Goal: Information Seeking & Learning: Check status

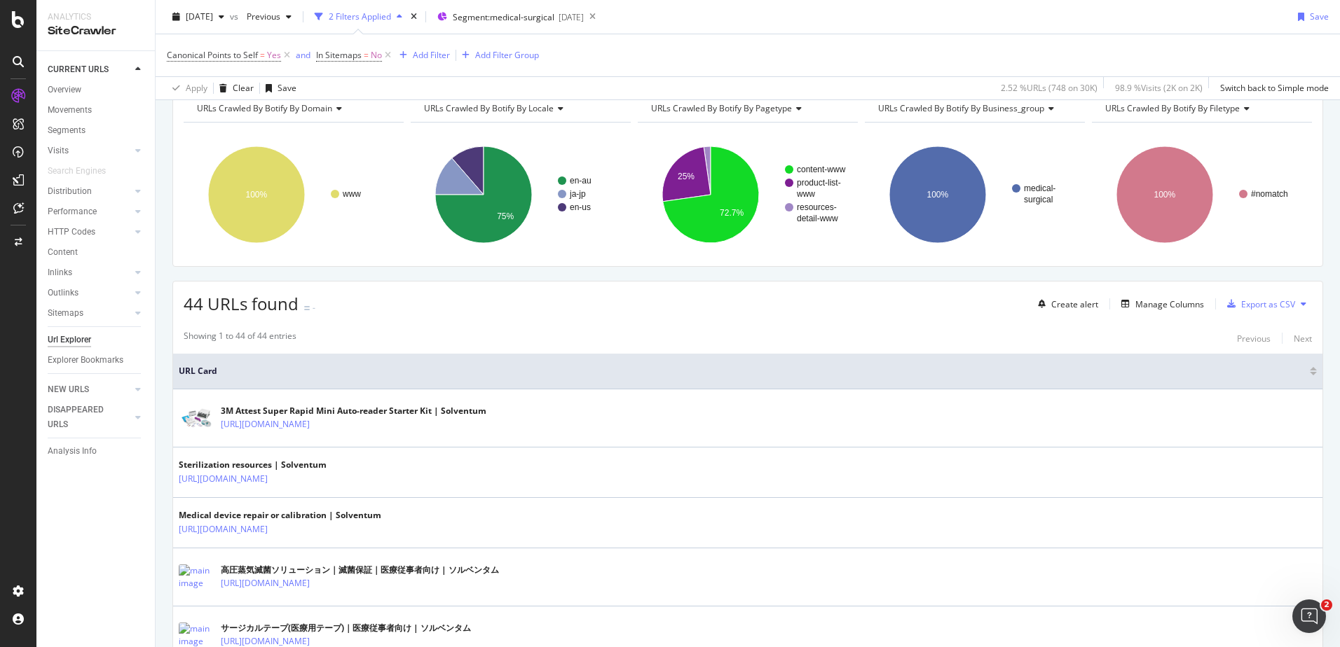
scroll to position [20, 0]
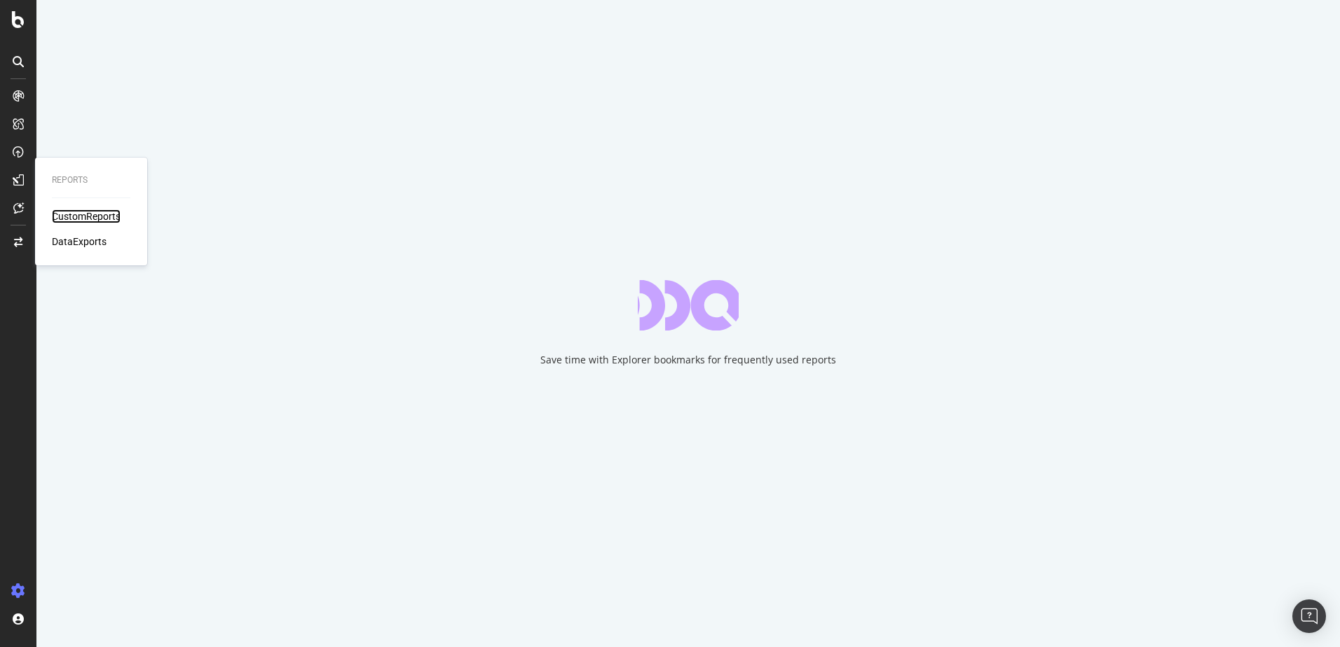
click at [83, 218] on div "CustomReports" at bounding box center [86, 217] width 69 height 14
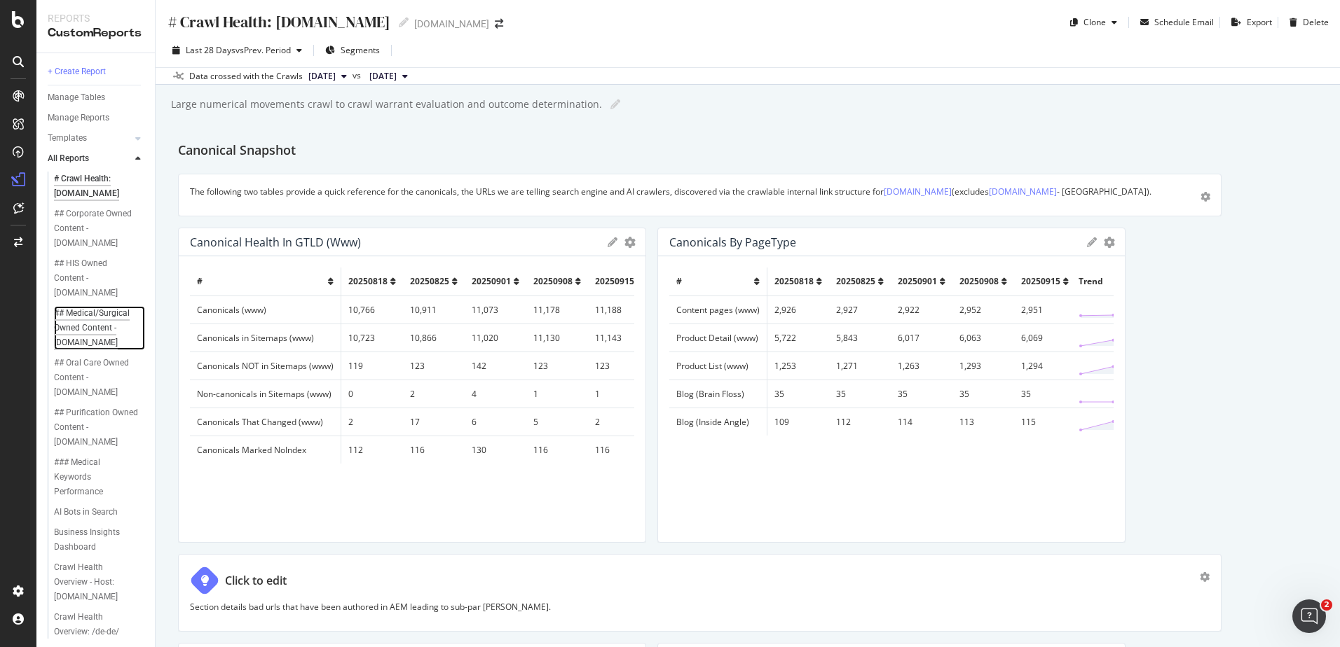
click at [92, 350] on div "## Medical/Surgical Owned Content - [DOMAIN_NAME]" at bounding box center [96, 328] width 85 height 44
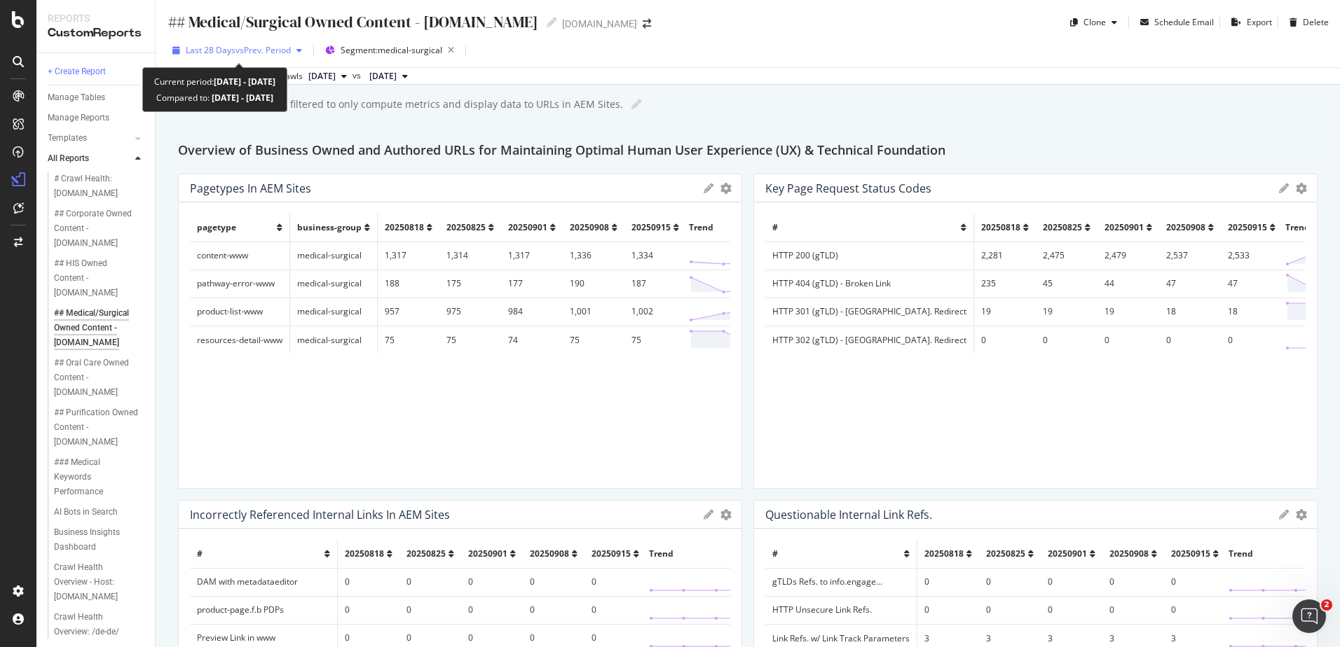
click at [282, 46] on span "vs Prev. Period" at bounding box center [262, 50] width 55 height 12
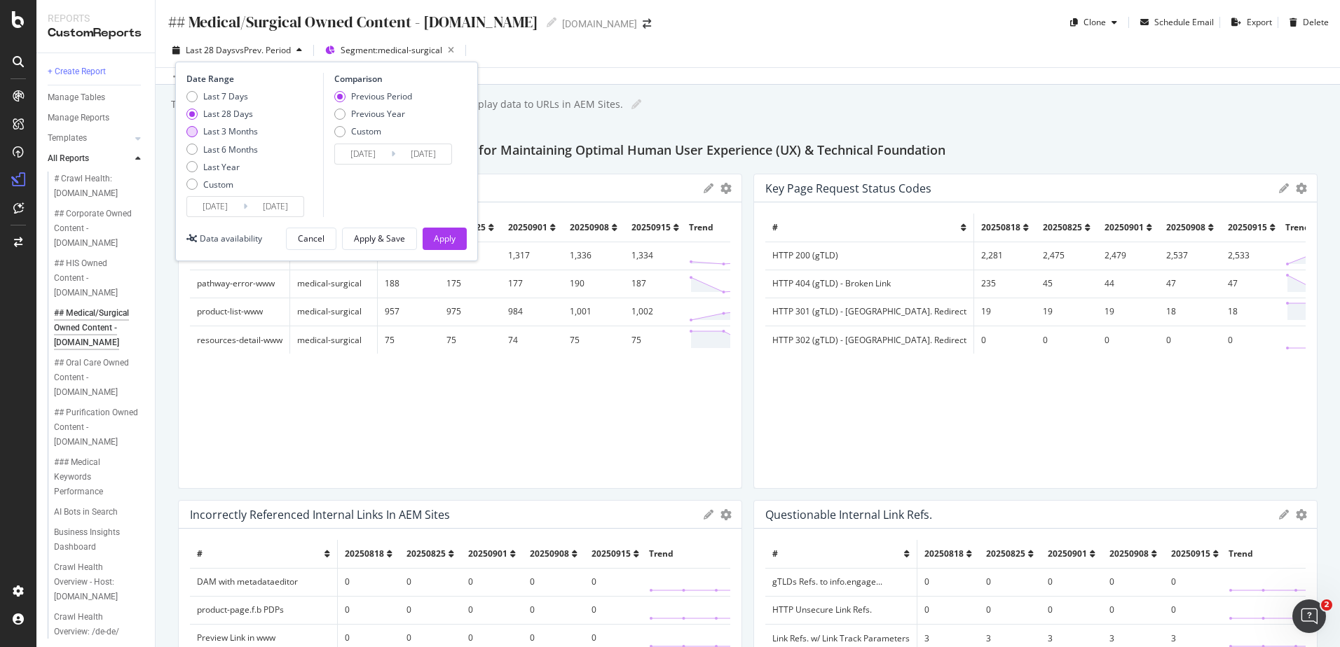
click at [238, 133] on div "Last 3 Months" at bounding box center [230, 131] width 55 height 12
type input "2025/06/16"
type input "2025/03/16"
type input "2025/06/15"
click at [442, 236] on div "Apply" at bounding box center [445, 239] width 22 height 12
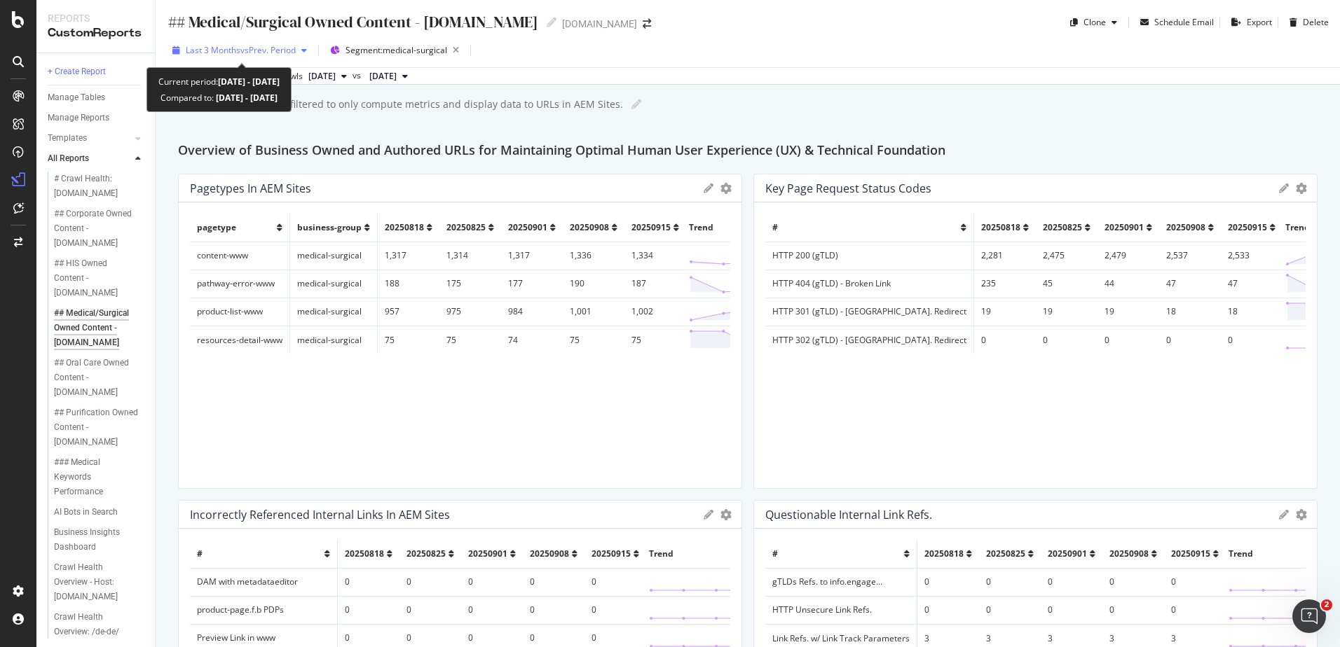
click at [307, 47] on icon "button" at bounding box center [304, 50] width 6 height 8
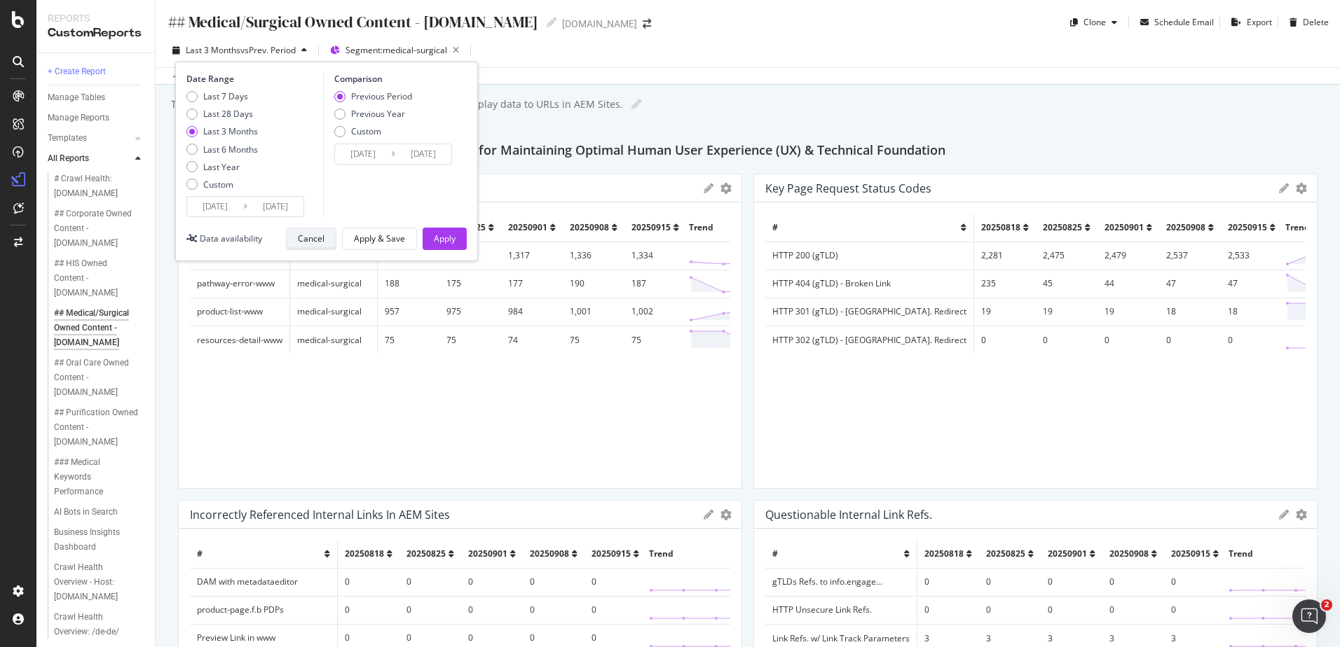
click at [296, 244] on button "Cancel" at bounding box center [311, 239] width 50 height 22
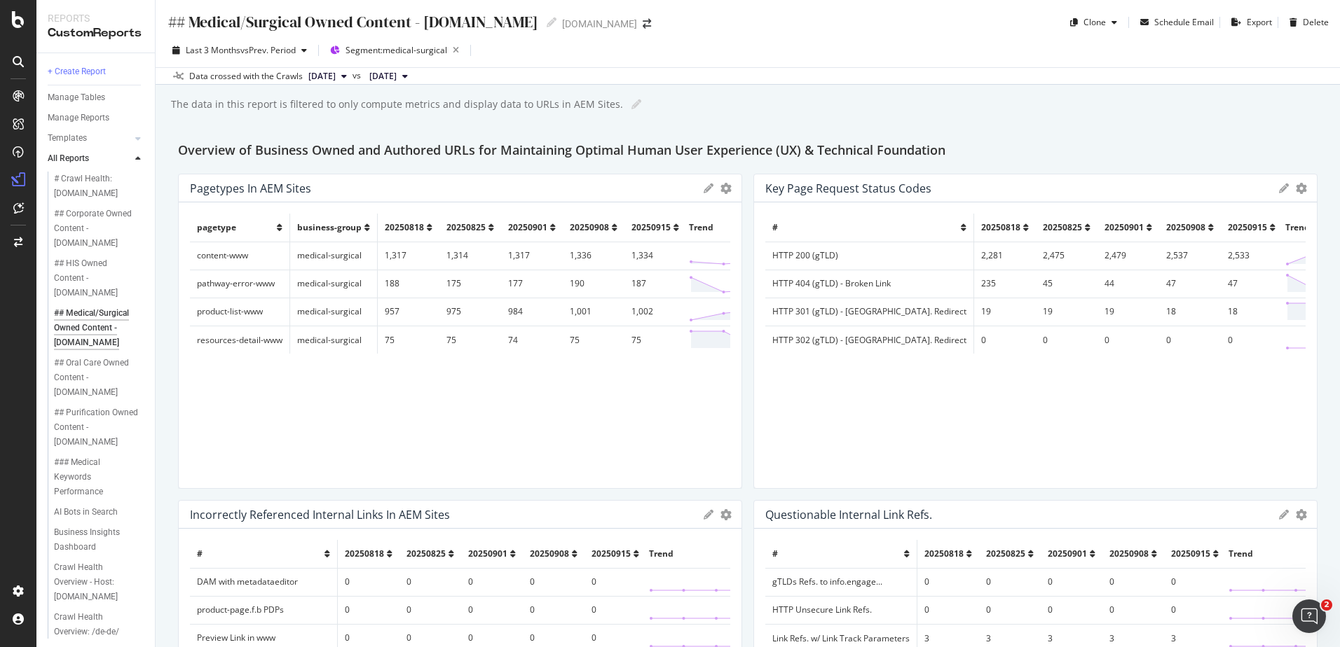
click at [336, 77] on span "[DATE]" at bounding box center [321, 76] width 27 height 13
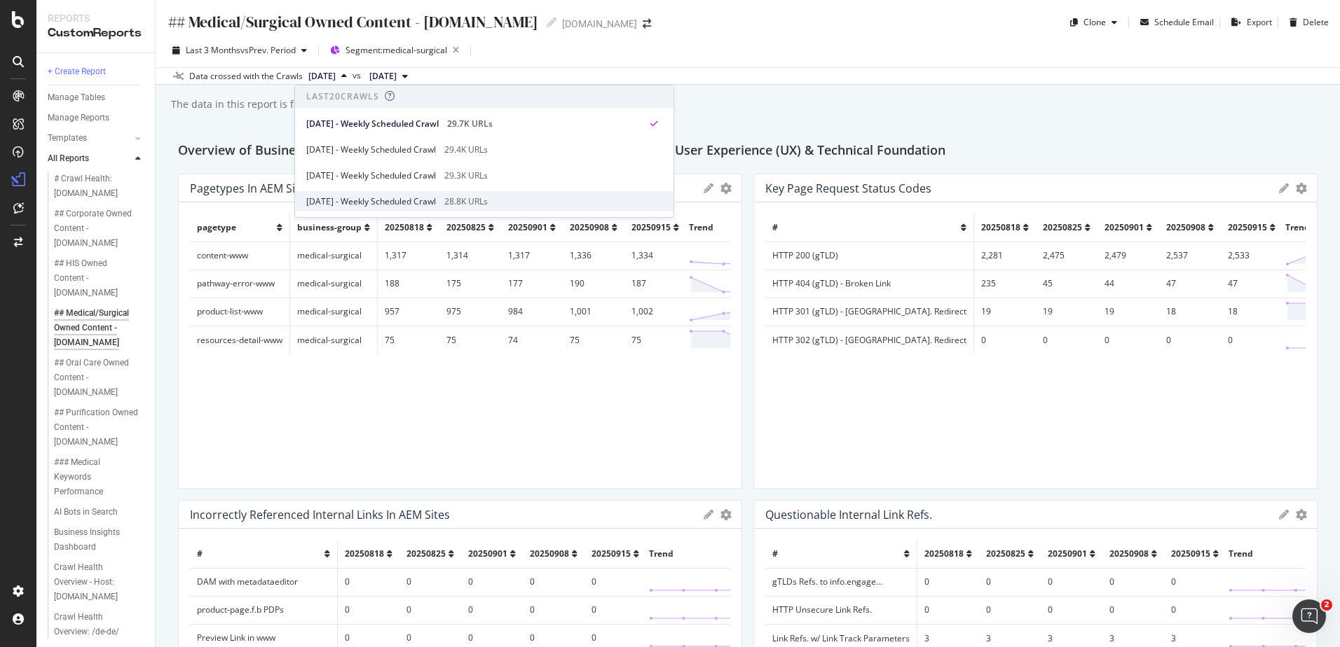
click at [367, 208] on div "2025 Aug. 25th - Weekly Scheduled Crawl 28.8K URLs" at bounding box center [484, 201] width 378 height 20
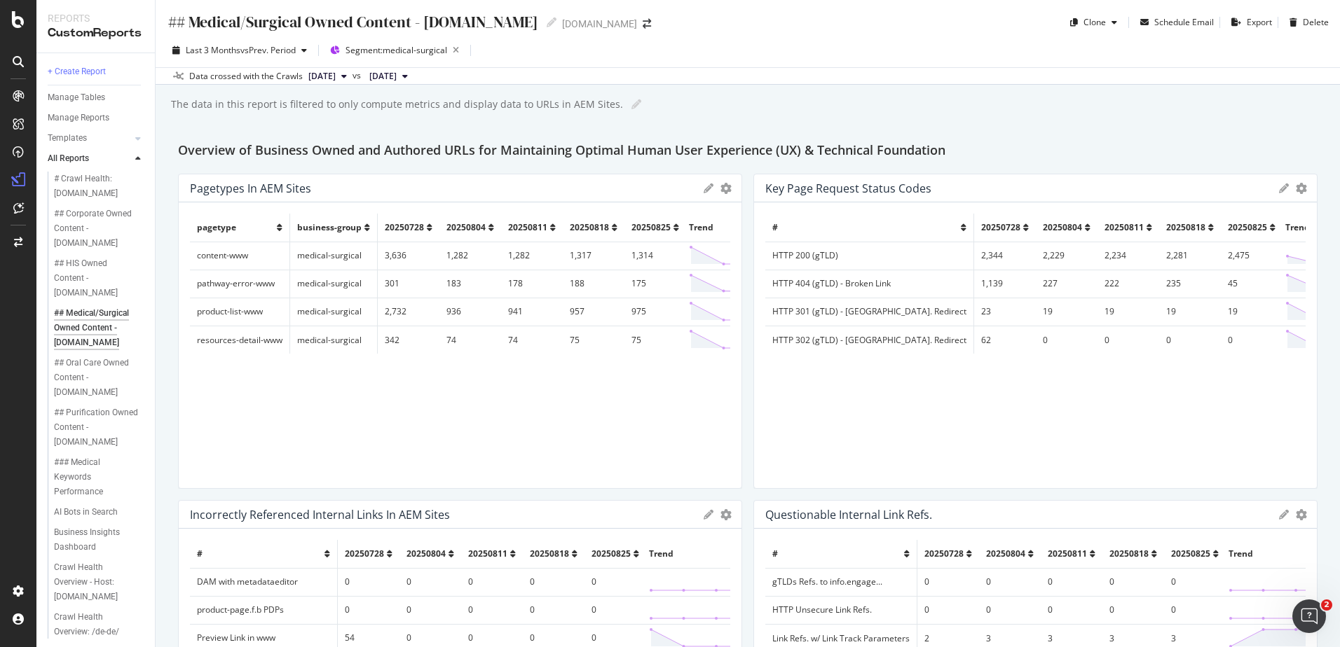
click at [336, 76] on span "2025 Aug. 25th" at bounding box center [321, 76] width 27 height 13
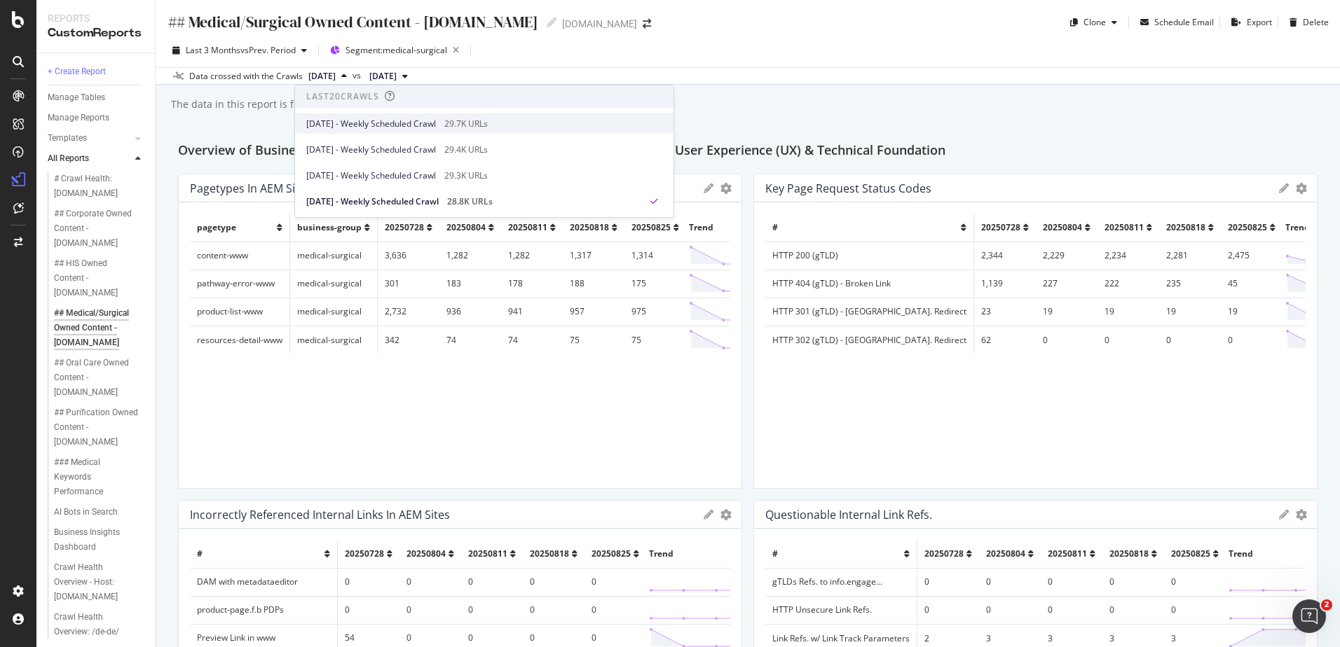
click at [360, 131] on div "2025 Sep. 15th - Weekly Scheduled Crawl 29.7K URLs" at bounding box center [484, 124] width 378 height 20
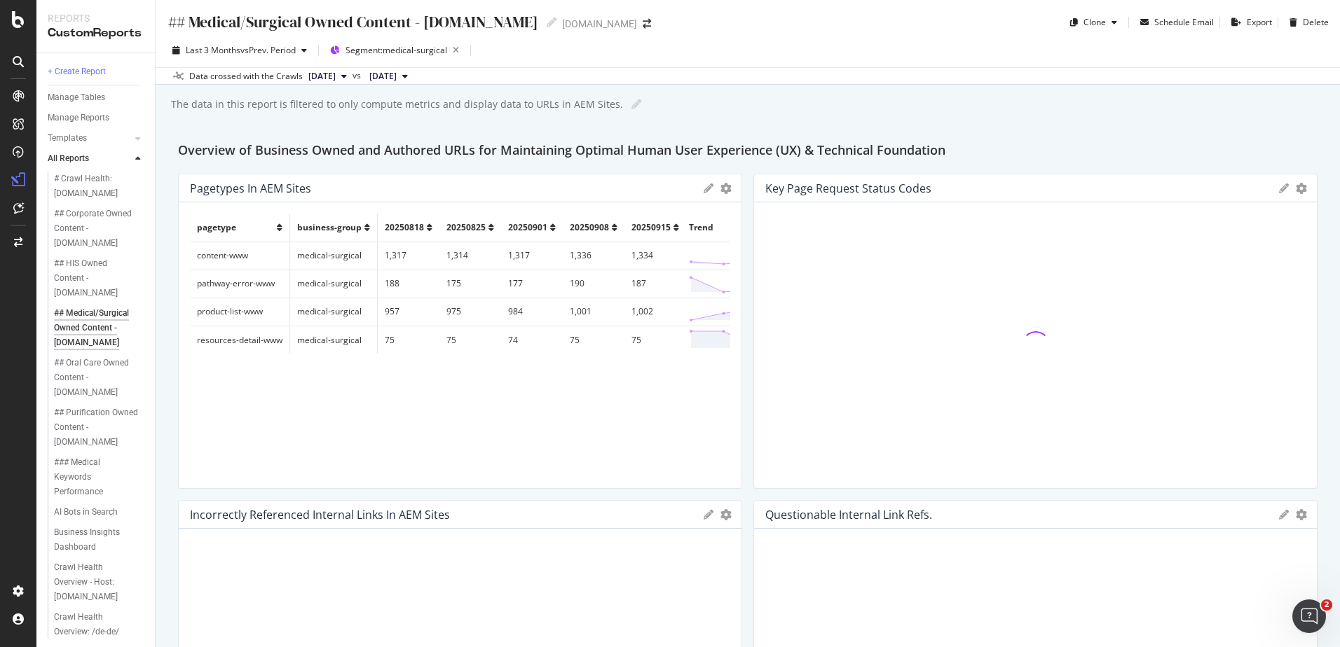
click at [397, 74] on span "2025 Jun. 9th" at bounding box center [382, 76] width 27 height 13
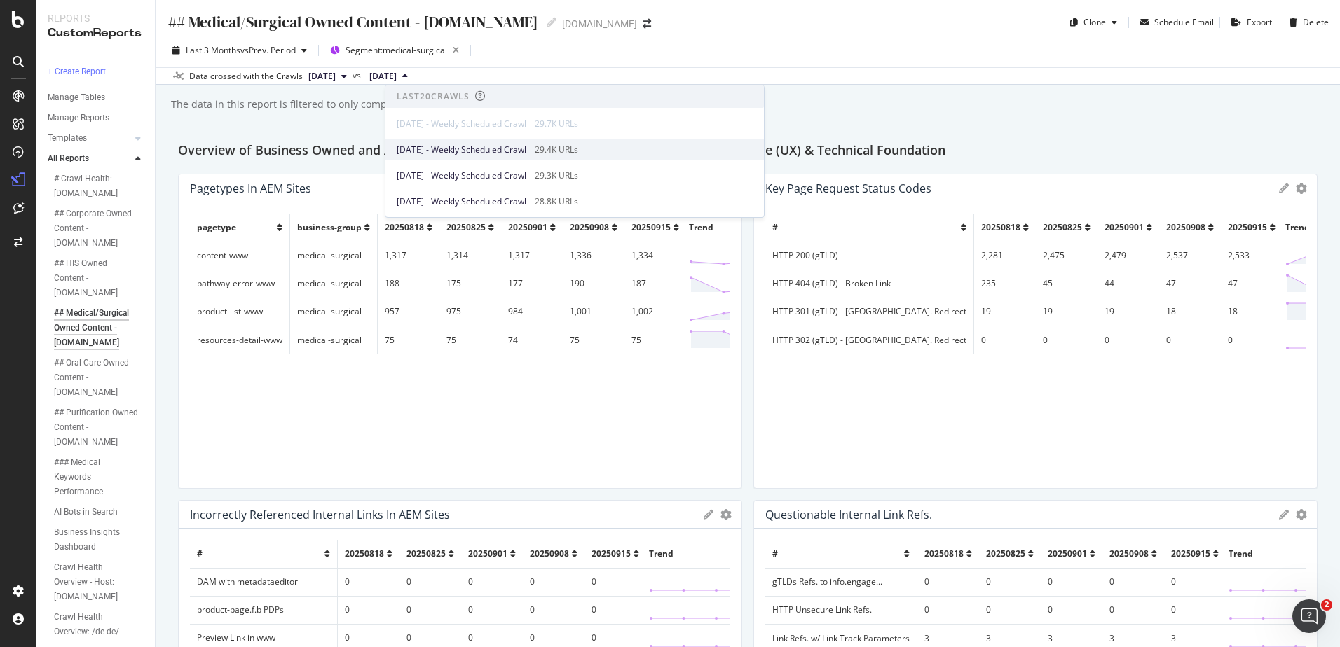
click at [431, 159] on div "2025 Sep. 8th - Weekly Scheduled Crawl 29.4K URLs" at bounding box center [574, 149] width 378 height 20
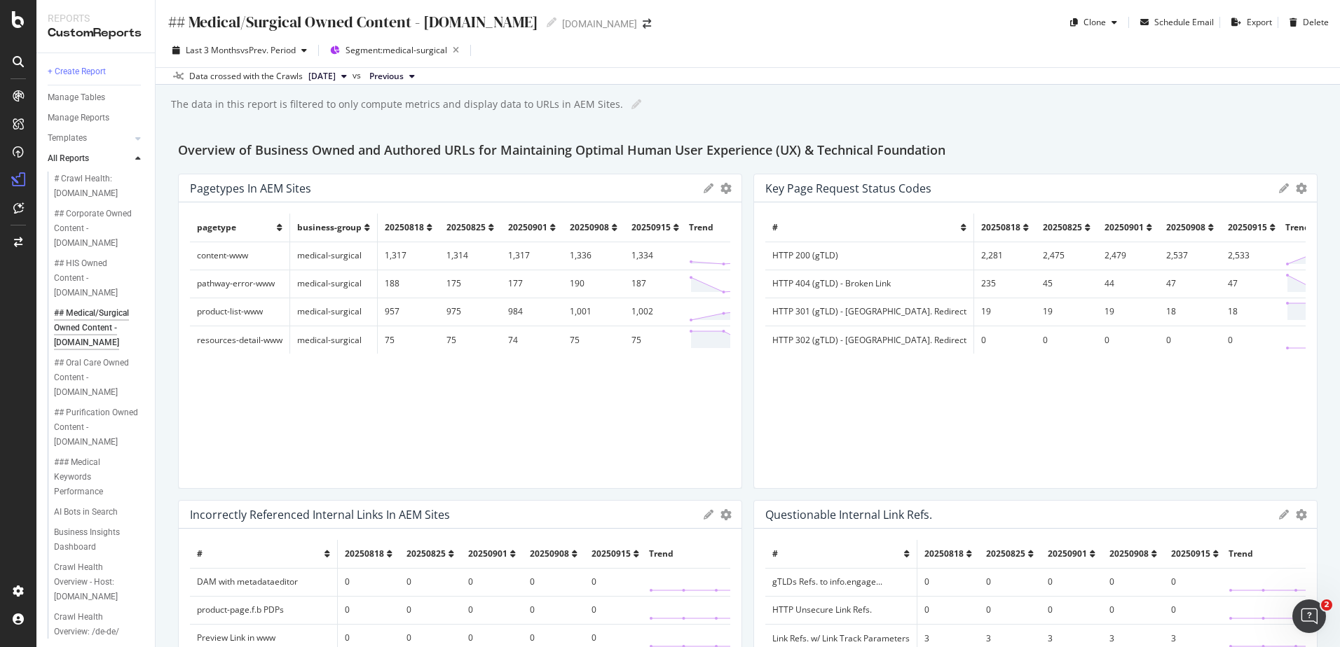
click at [345, 69] on button "2025 Sep. 15th" at bounding box center [328, 76] width 50 height 17
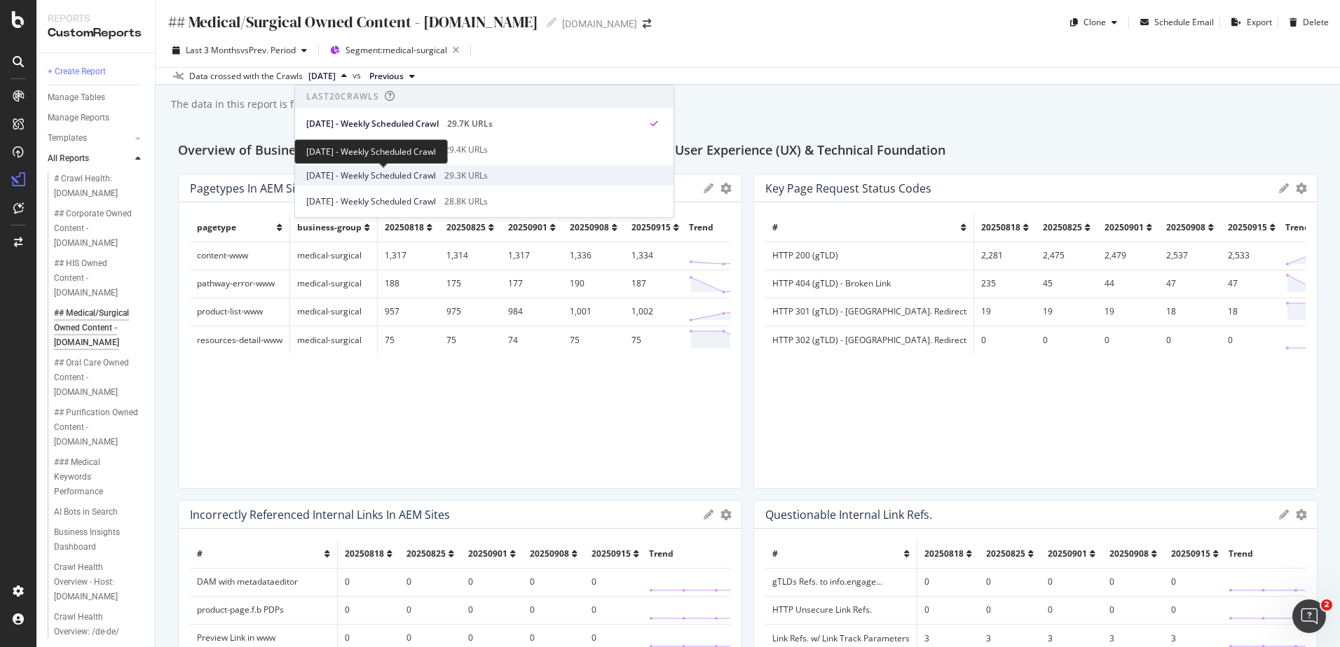
click at [360, 172] on span "2025 Sep. 1st - Weekly Scheduled Crawl" at bounding box center [371, 176] width 130 height 13
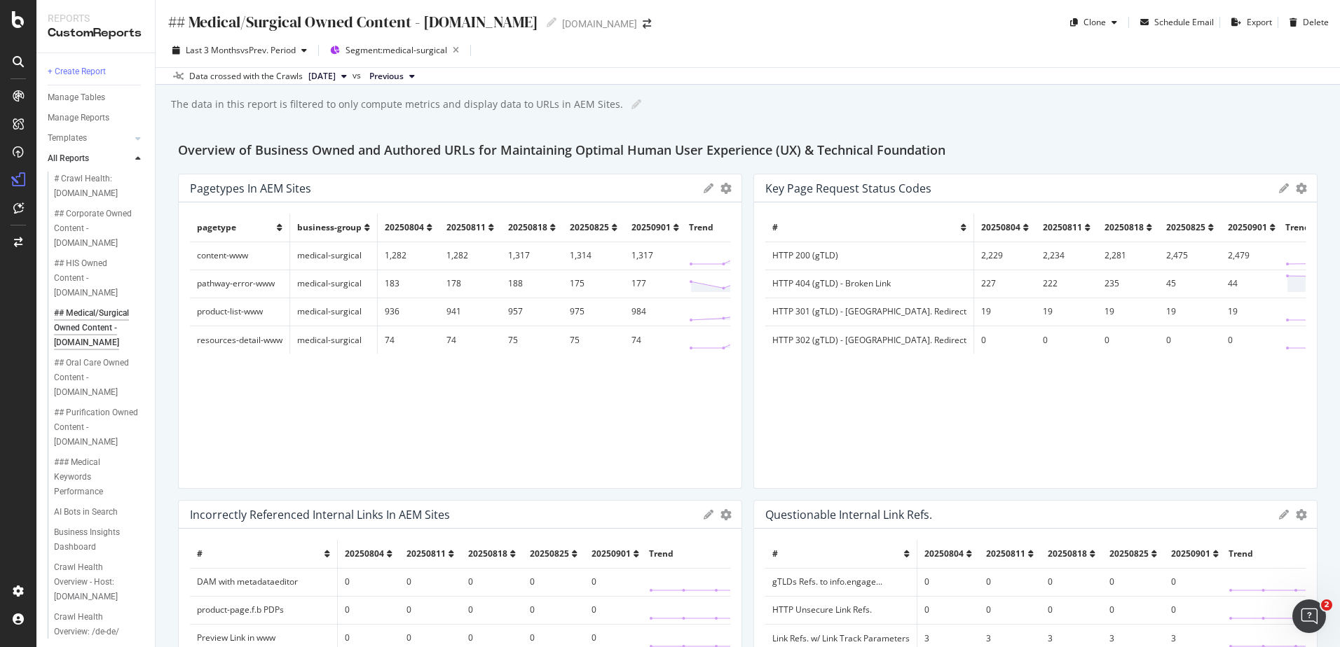
click at [336, 80] on span "2025 Sep. 1st" at bounding box center [321, 76] width 27 height 13
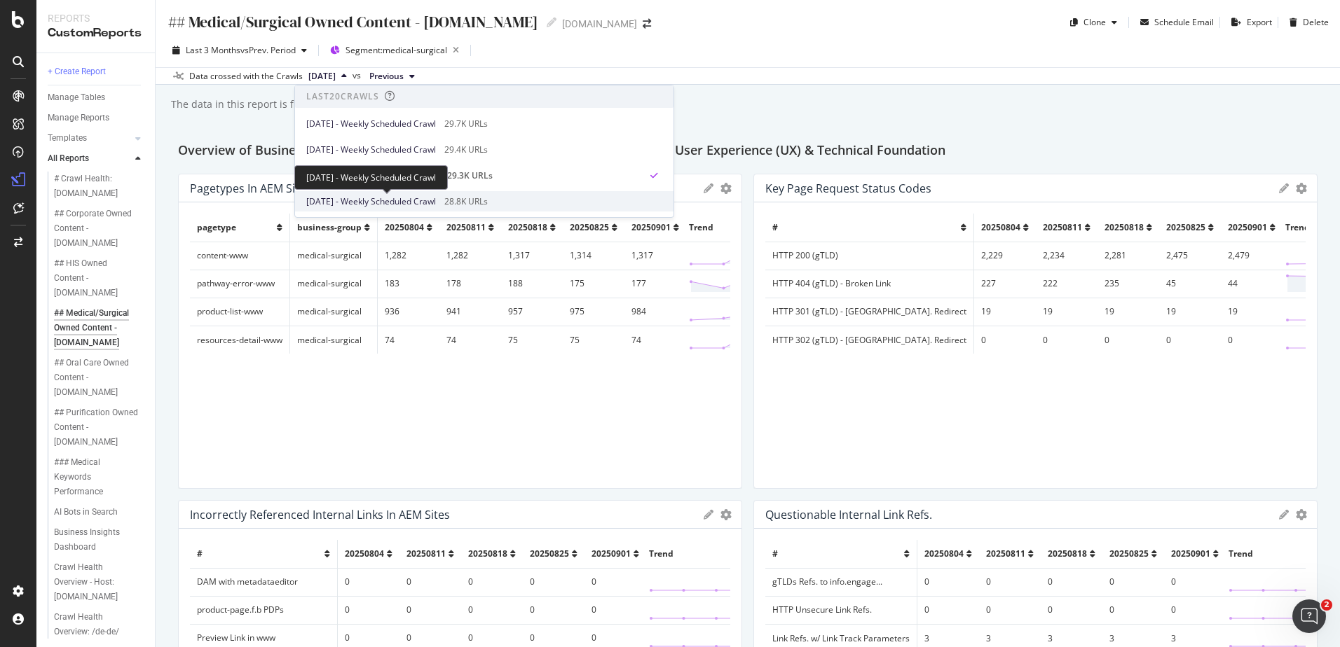
click at [383, 200] on span "2025 Aug. 25th - Weekly Scheduled Crawl" at bounding box center [371, 201] width 130 height 13
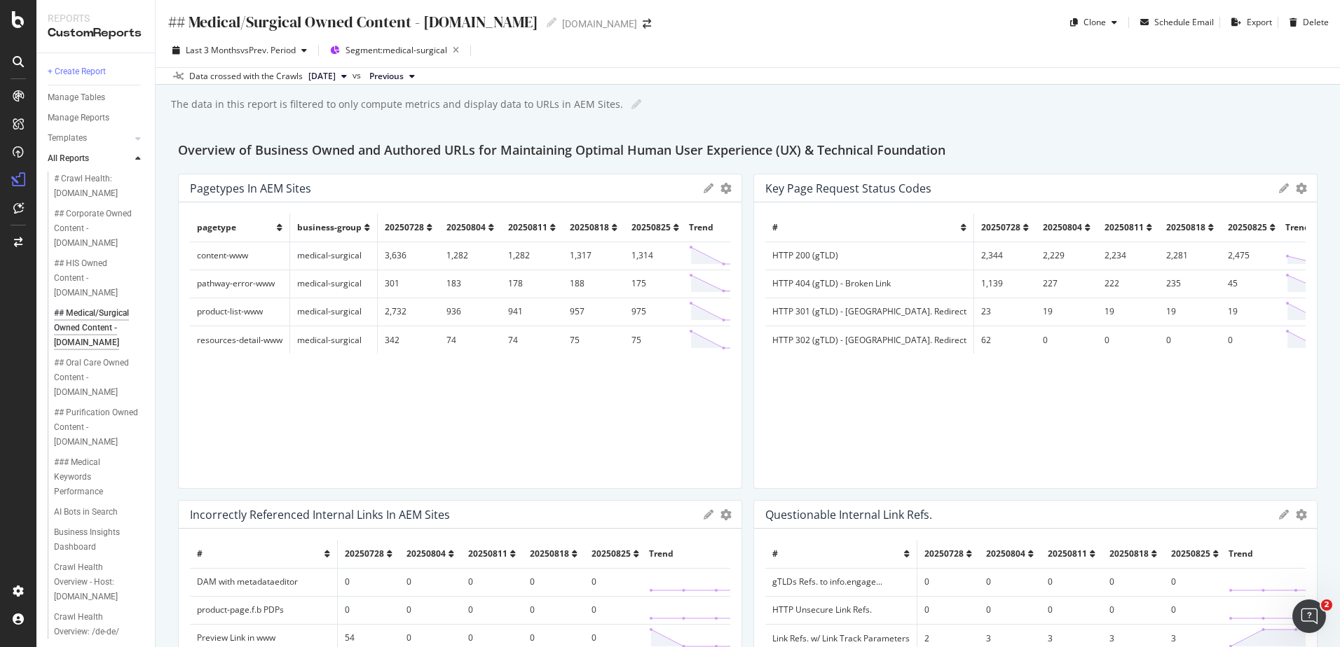
click at [336, 78] on span "2025 Aug. 25th" at bounding box center [321, 76] width 27 height 13
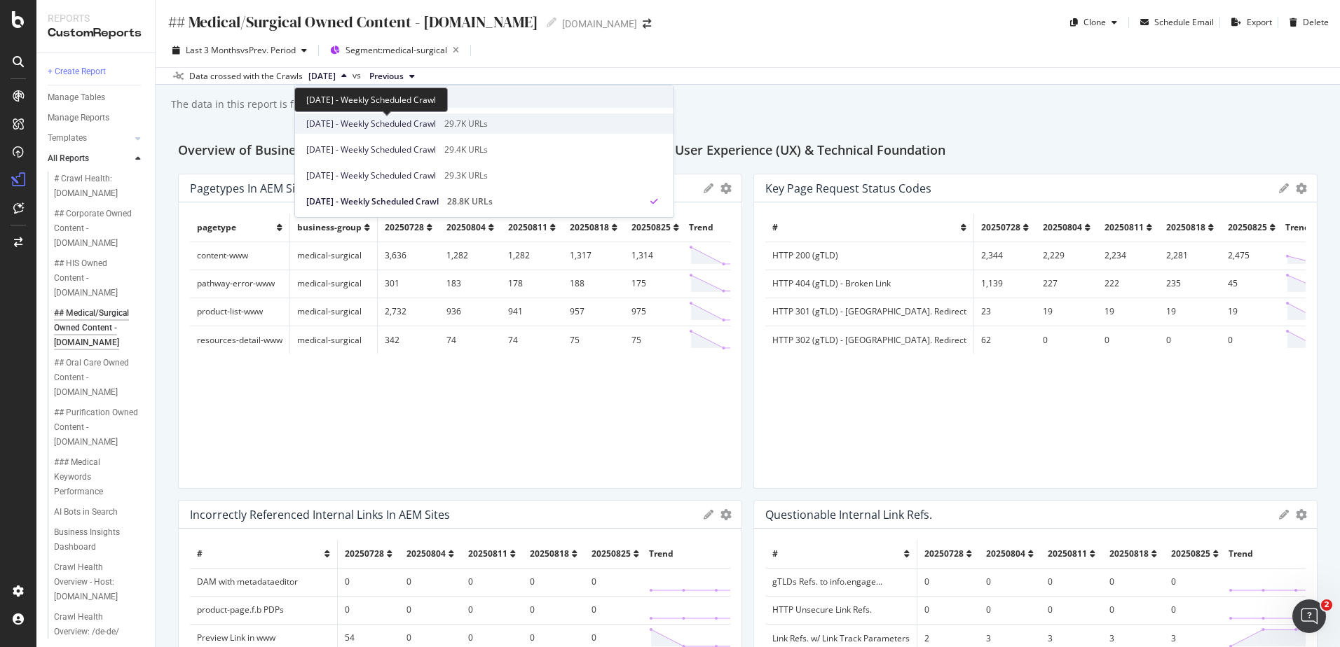
click at [368, 126] on span "2025 Sep. 15th - Weekly Scheduled Crawl" at bounding box center [371, 124] width 130 height 13
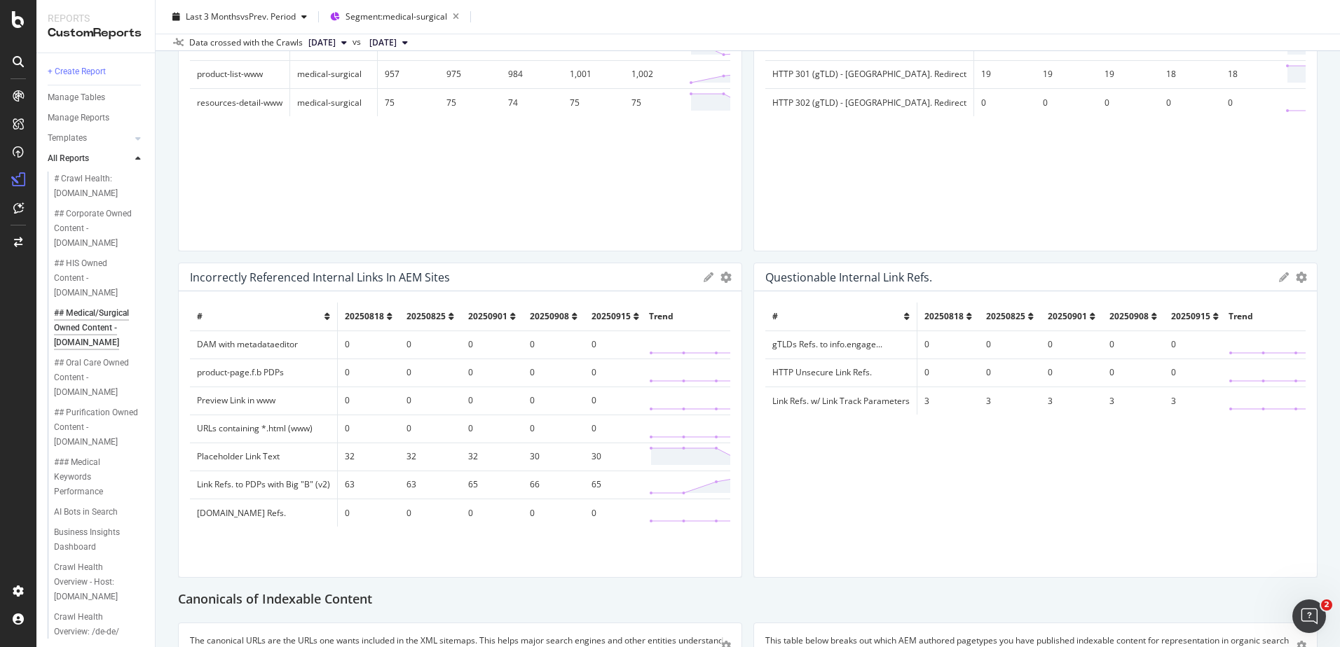
scroll to position [186, 0]
